Goal: Transaction & Acquisition: Purchase product/service

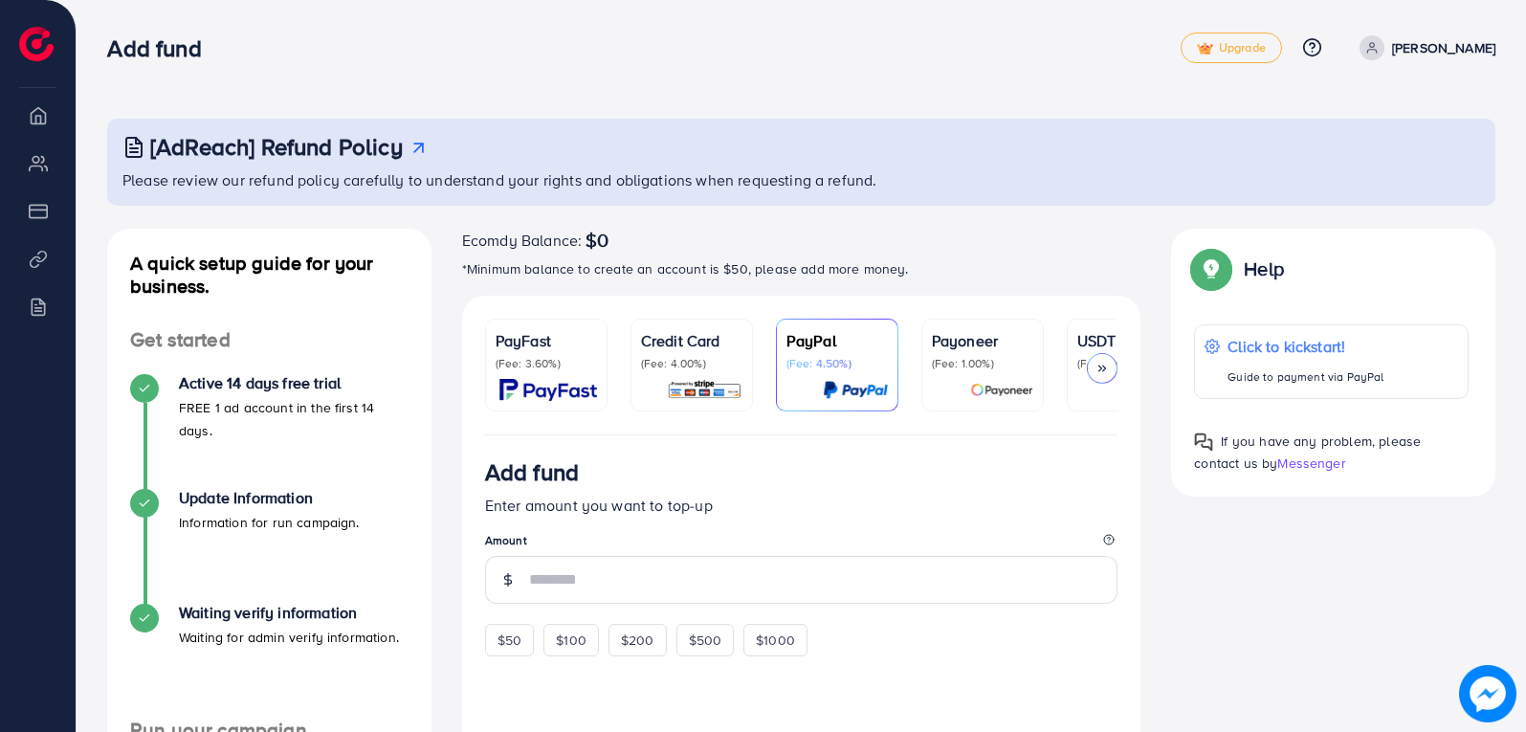
scroll to position [255, 0]
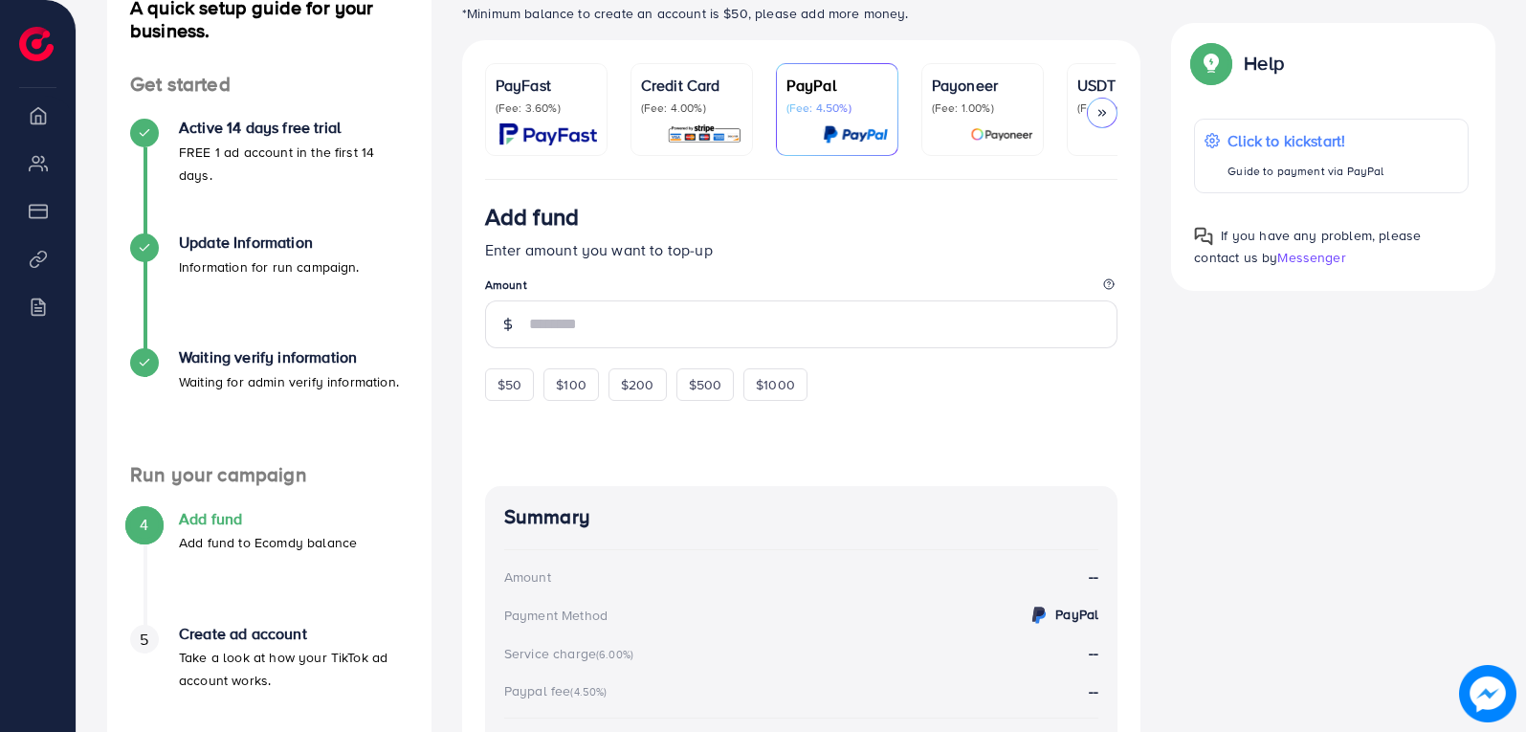
drag, startPoint x: 555, startPoint y: 99, endPoint x: 581, endPoint y: 149, distance: 56.9
click at [555, 99] on div "PayFast (Fee: 3.60%)" at bounding box center [546, 95] width 101 height 42
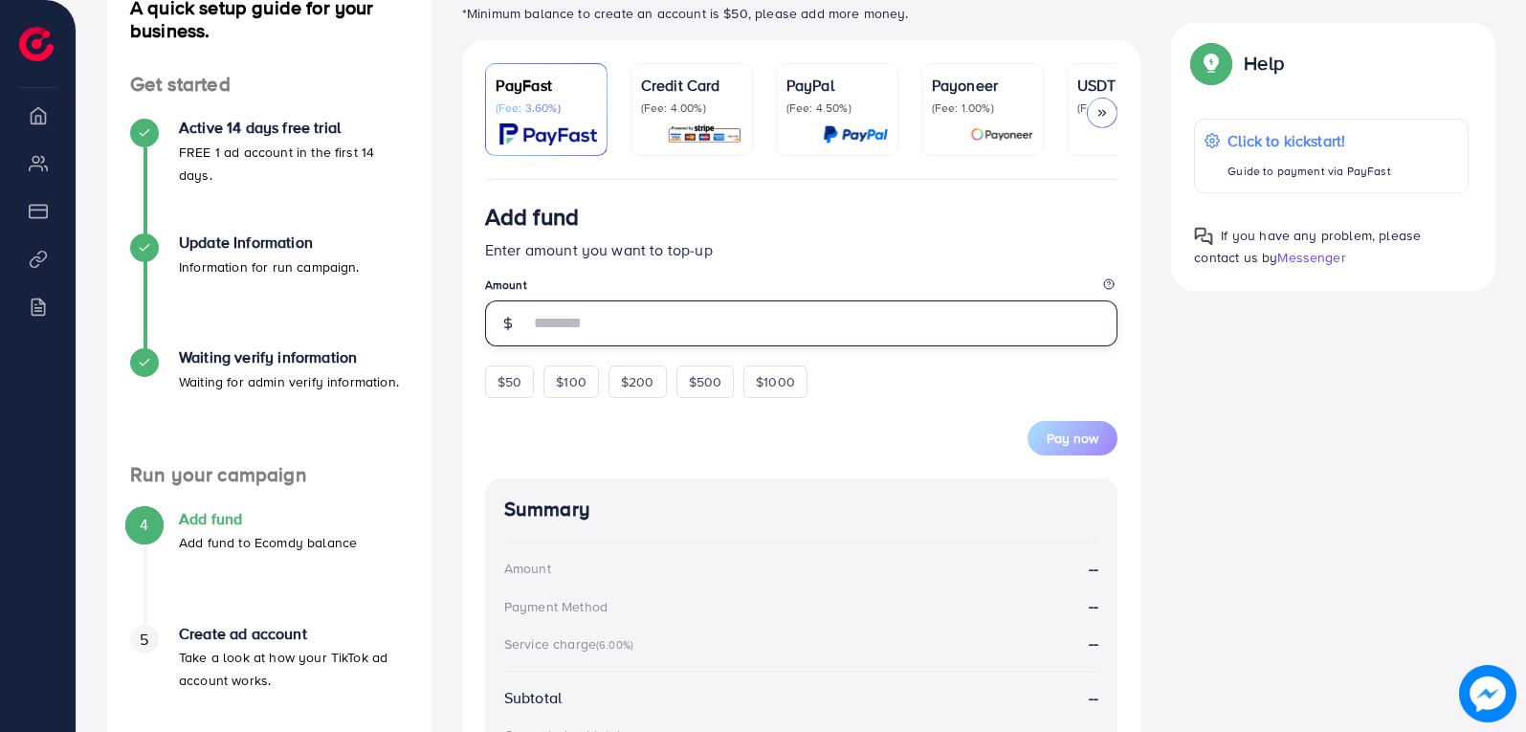
click at [631, 308] on input "number" at bounding box center [823, 323] width 589 height 46
click at [520, 381] on form "Add fund Enter amount you want to top-up Amount $50 $100 $200 $500 $1000 Pay now" at bounding box center [801, 329] width 633 height 253
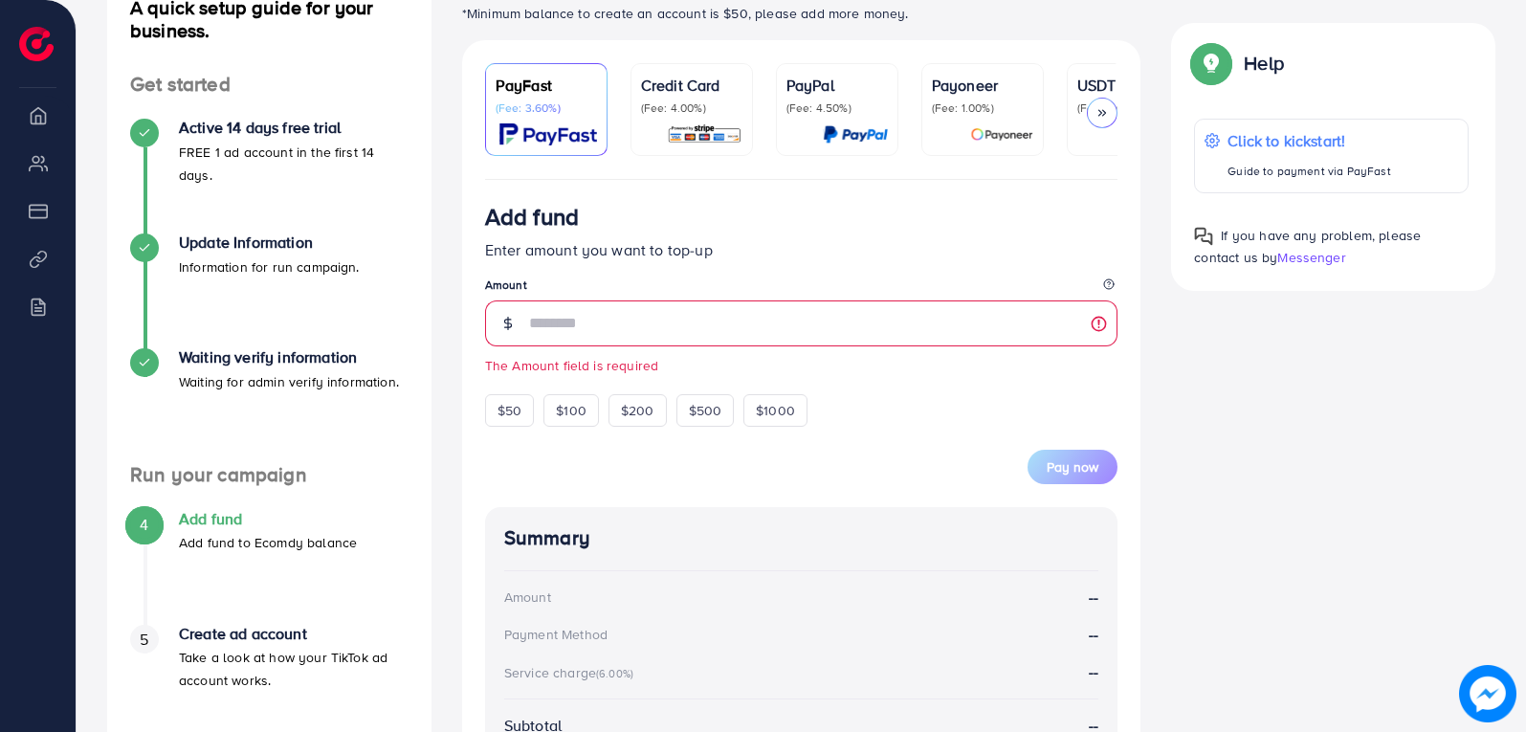
click at [474, 427] on div "Add fund Enter amount you want to top-up Amount The Amount field is required $5…" at bounding box center [801, 573] width 679 height 786
click at [501, 420] on span "$50" at bounding box center [510, 410] width 24 height 19
type input "**"
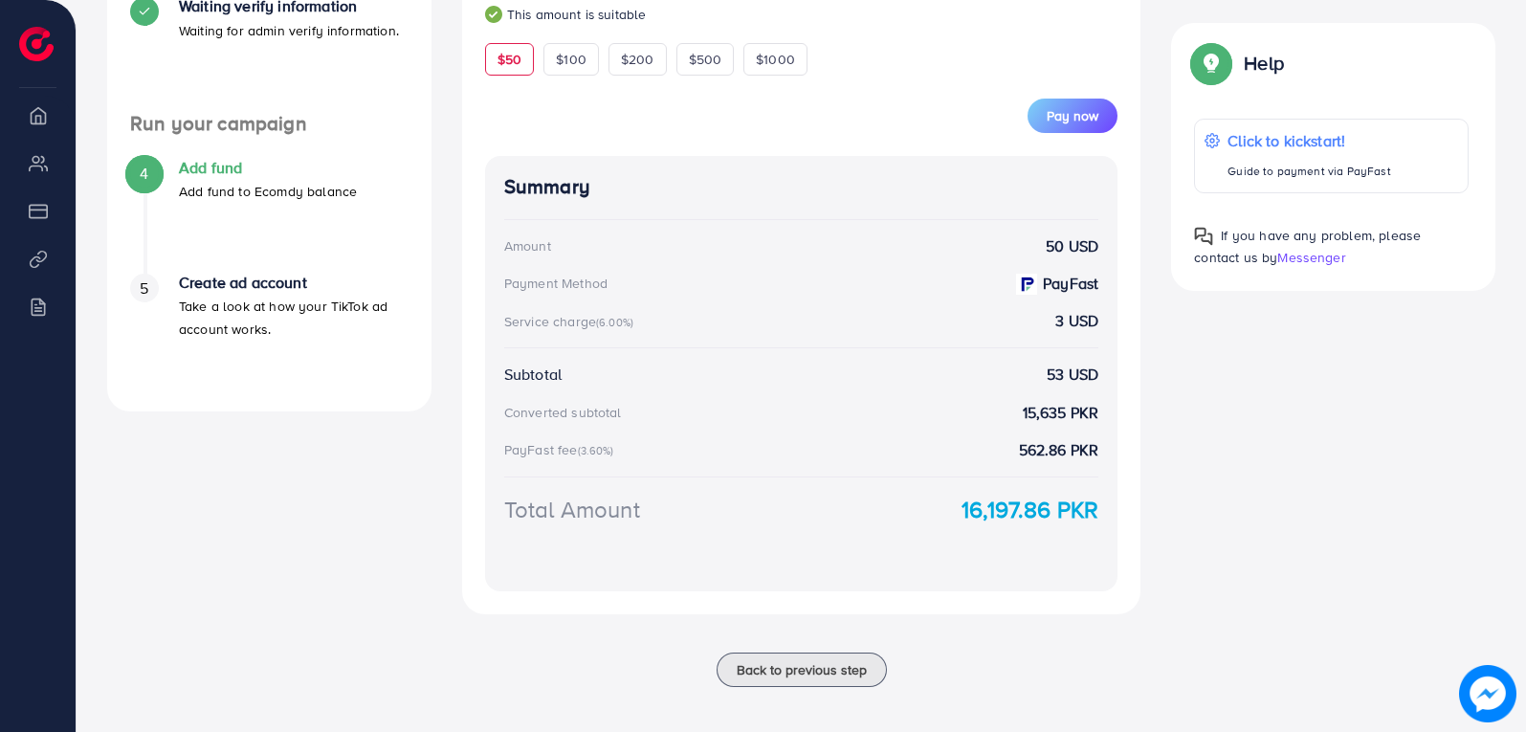
scroll to position [620, 0]
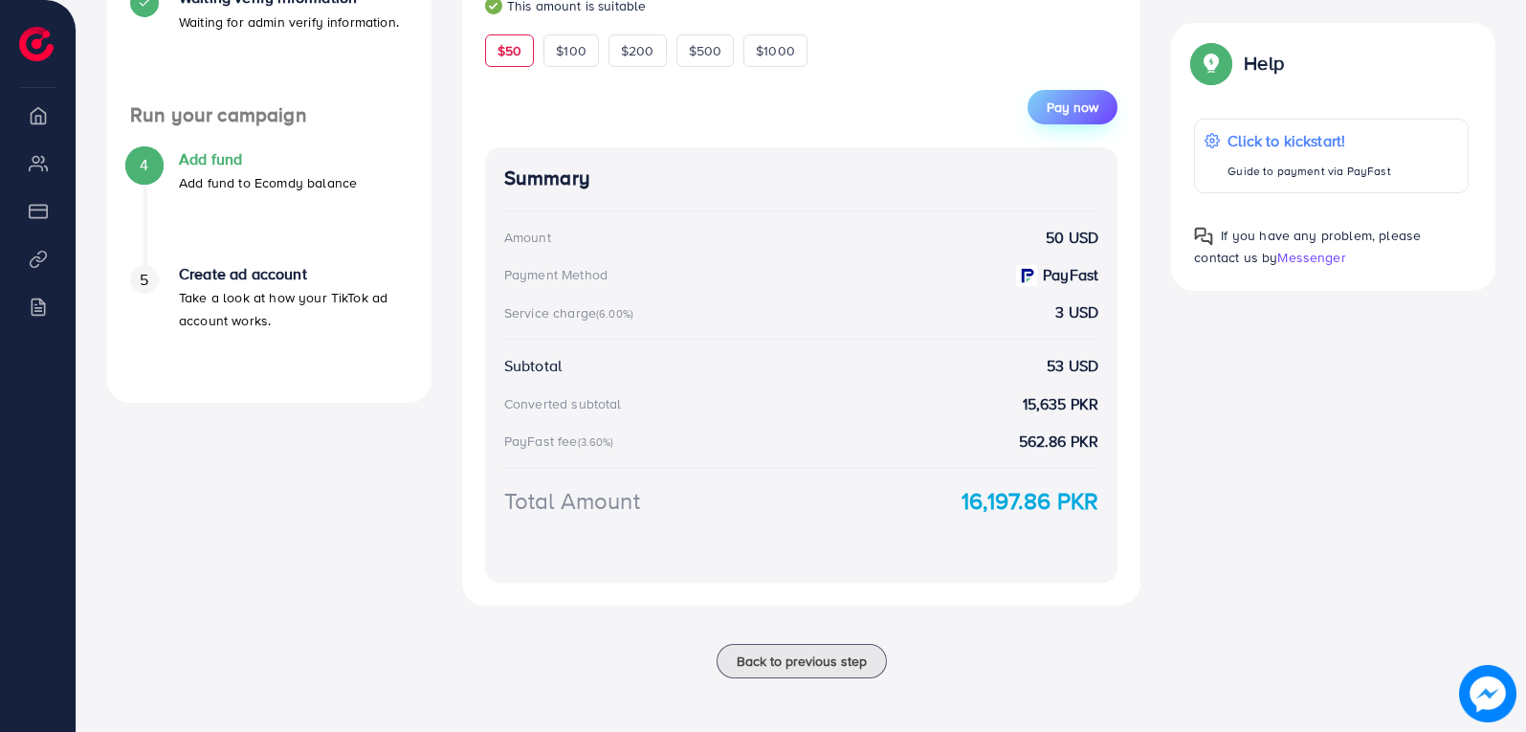
click at [1096, 109] on span "Pay now" at bounding box center [1073, 107] width 52 height 19
